Goal: Task Accomplishment & Management: Complete application form

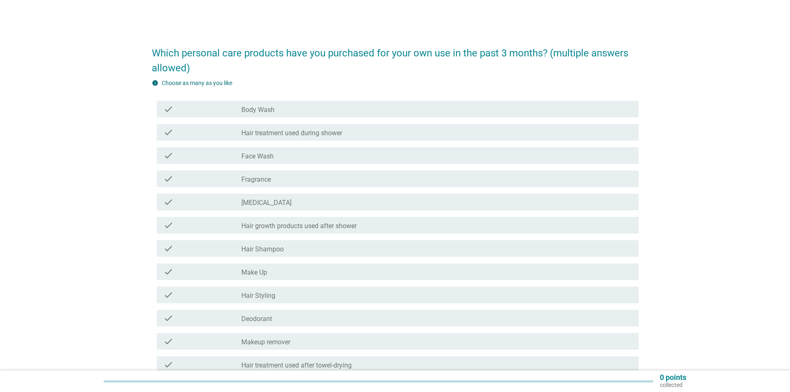
drag, startPoint x: 259, startPoint y: 154, endPoint x: 264, endPoint y: 125, distance: 29.8
click at [259, 154] on label "Face Wash" at bounding box center [257, 156] width 32 height 8
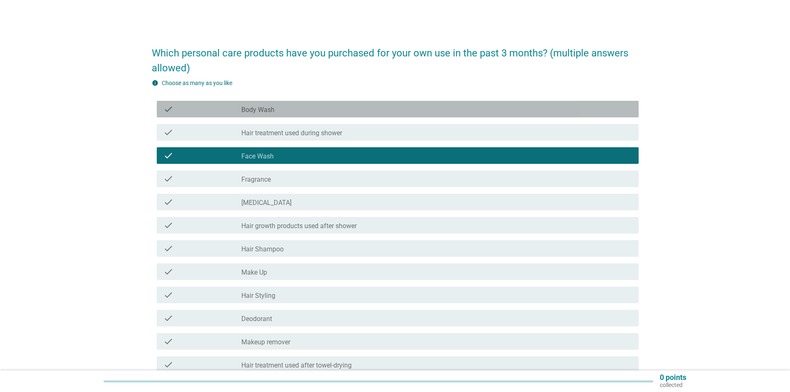
click at [268, 105] on div "check_box_outline_blank Body Wash" at bounding box center [436, 109] width 390 height 10
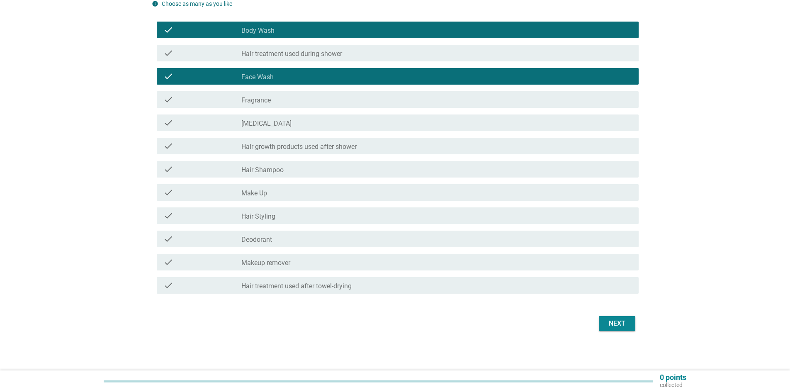
scroll to position [80, 0]
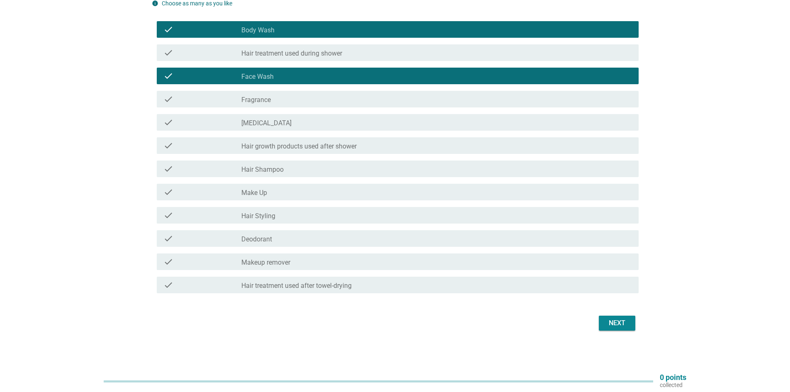
click at [611, 320] on div "Next" at bounding box center [616, 323] width 23 height 10
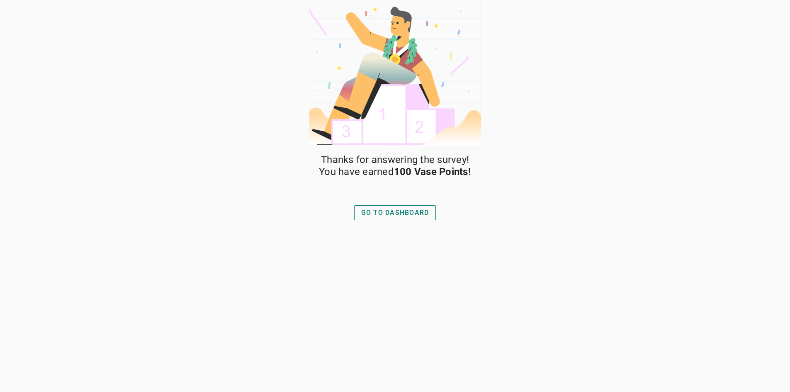
click at [397, 210] on div "GO TO DASHBOARD" at bounding box center [395, 213] width 68 height 10
